Goal: Information Seeking & Learning: Learn about a topic

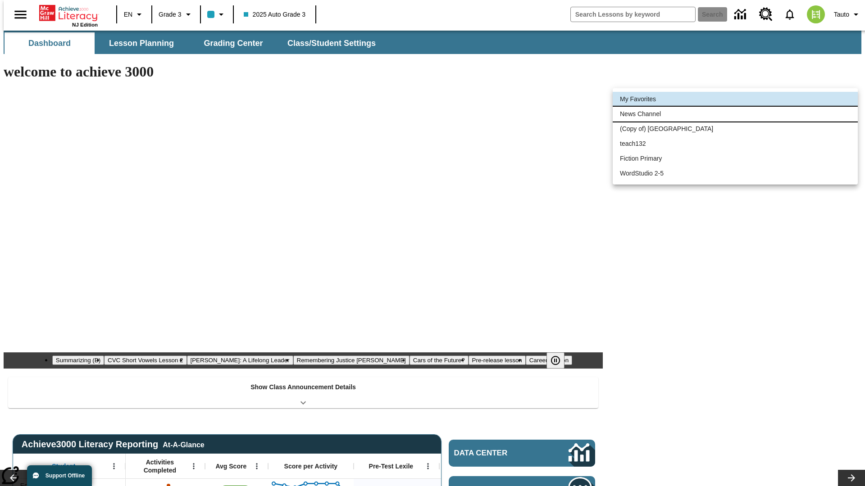
click at [735, 114] on li "News Channel" at bounding box center [735, 114] width 245 height 15
type input "120"
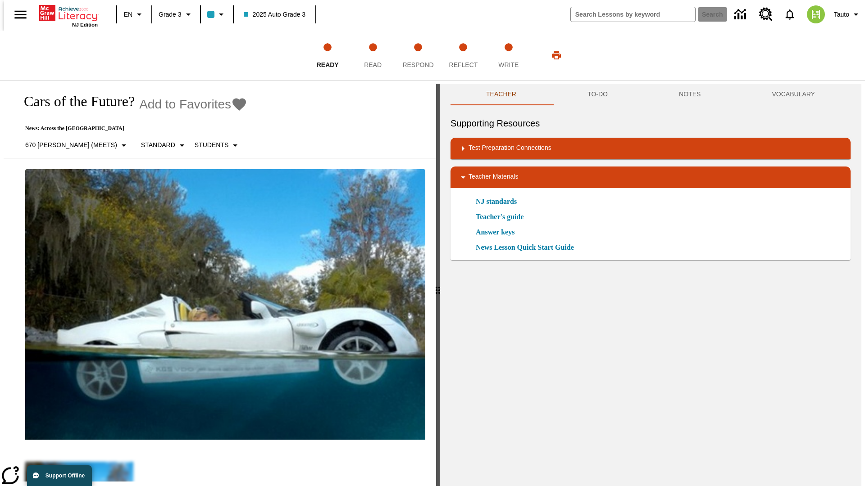
click at [232, 104] on icon "Add to Favorites - Cars of the Future?" at bounding box center [239, 104] width 14 height 13
